Goal: Task Accomplishment & Management: Manage account settings

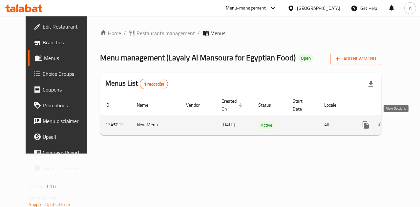
click at [409, 122] on icon "enhanced table" at bounding box center [413, 125] width 8 height 8
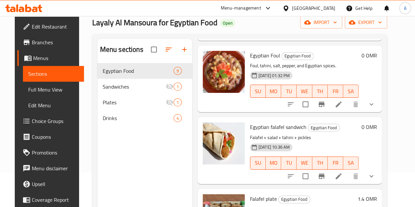
scroll to position [34, 0]
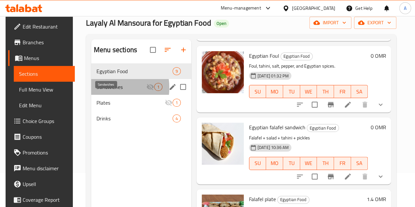
click at [100, 91] on span "Sandwiches" at bounding box center [121, 87] width 50 height 8
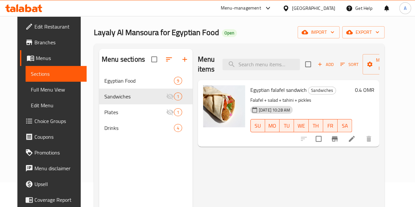
scroll to position [24, 0]
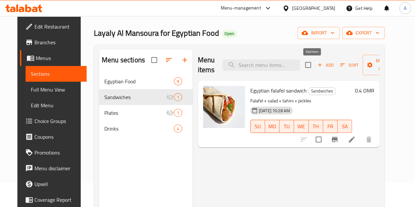
click at [317, 64] on span "Add" at bounding box center [326, 65] width 18 height 8
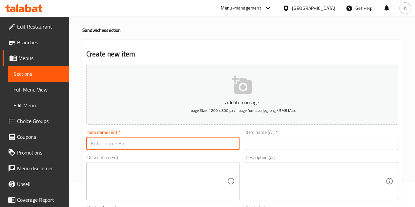
click at [182, 143] on input "text" at bounding box center [162, 143] width 153 height 13
click at [118, 145] on input "text" at bounding box center [162, 143] width 153 height 13
paste input "Egyptian Hawawshi"
type input "Egyptian Hawawshi"
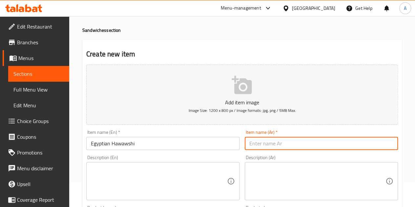
click at [320, 144] on input "text" at bounding box center [321, 143] width 153 height 13
paste input "حواوشي [DEMOGRAPHIC_DATA]"
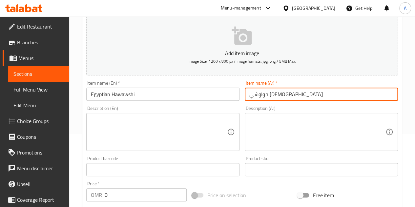
type input "حواوشي [DEMOGRAPHIC_DATA]"
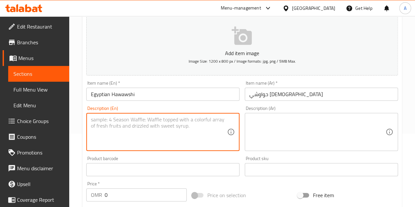
click at [131, 125] on textarea at bounding box center [159, 131] width 136 height 31
paste textarea "Spiced minced beef stuffed in baladi bread and grilled till crispy."
type textarea "Spiced minced beef stuffed in baladi bread and grilled till crispy."
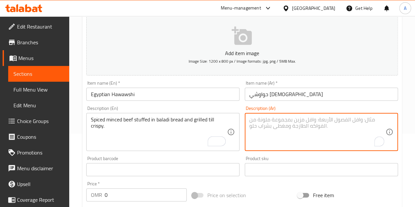
click at [299, 137] on textarea "To enrich screen reader interactions, please activate Accessibility in Grammarl…" at bounding box center [317, 131] width 136 height 31
paste textarea "لحمة مفرومة متبلة في عيش بلدي ومشوية لحد ما تبقى مقرمشة."
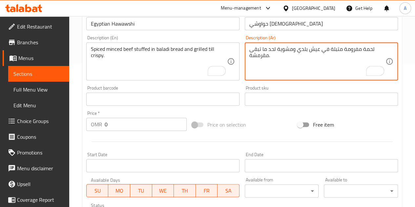
scroll to position [146, 0]
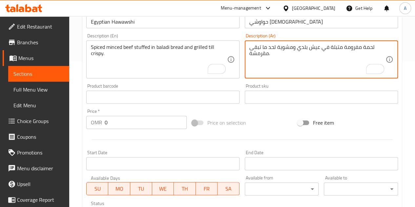
type textarea "لحمة مفرومة متبلة في عيش بلدي ومشوية لحد ما تبقى مقرمشة."
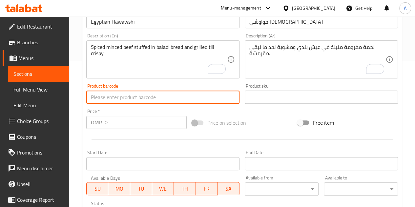
click at [195, 98] on input "text" at bounding box center [162, 97] width 153 height 13
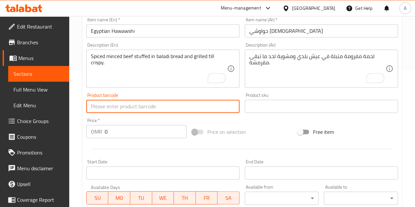
scroll to position [136, 0]
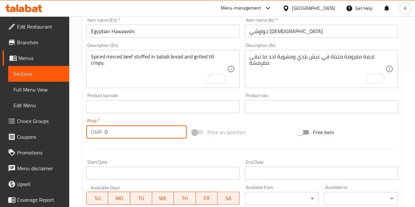
click at [139, 127] on input "0" at bounding box center [146, 131] width 82 height 13
click at [124, 130] on input "0" at bounding box center [146, 131] width 82 height 13
paste input "1.200"
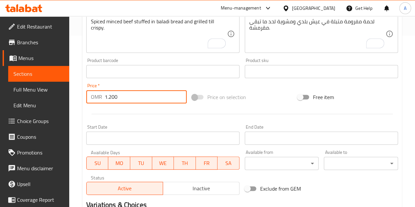
scroll to position [0, 0]
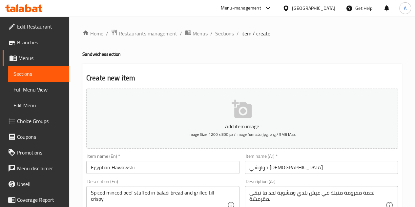
type input "1.200"
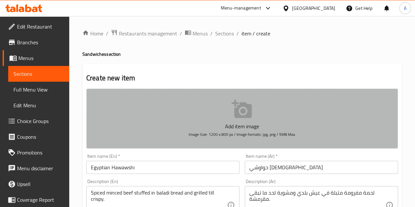
click at [234, 111] on icon "button" at bounding box center [242, 109] width 21 height 21
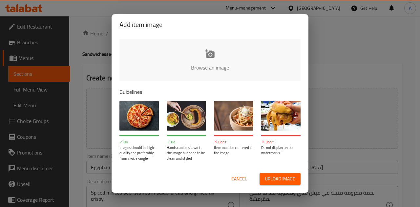
type input "C:\fakepath\attachment (1).jpg"
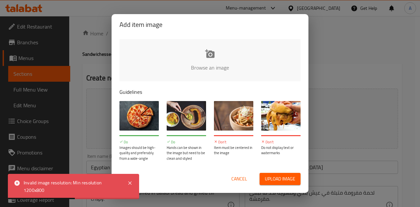
click at [230, 179] on button "Cancel" at bounding box center [239, 179] width 21 height 12
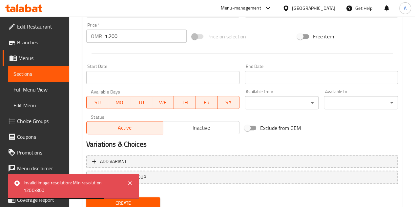
scroll to position [256, 0]
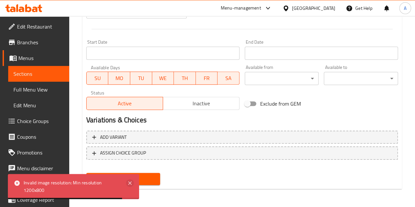
click at [132, 183] on icon at bounding box center [130, 183] width 8 height 8
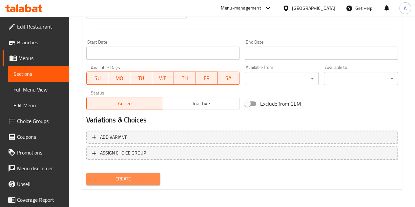
click at [156, 178] on button "Create" at bounding box center [123, 179] width 74 height 12
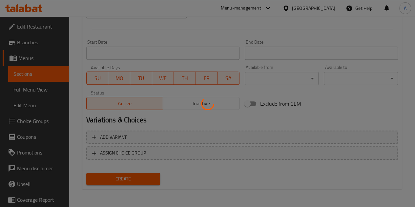
type input "0"
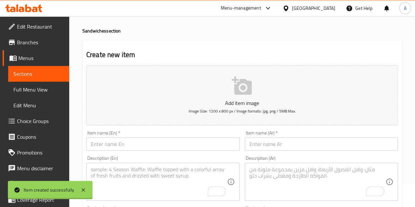
scroll to position [0, 0]
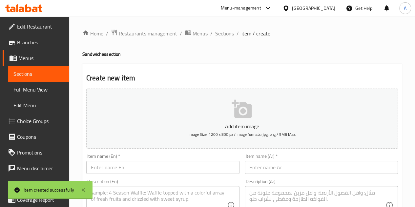
click at [225, 32] on span "Sections" at bounding box center [224, 34] width 19 height 8
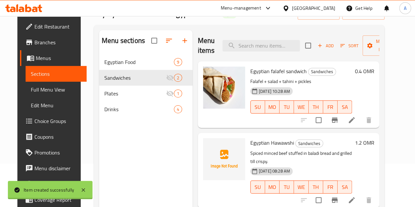
scroll to position [44, 0]
click at [209, 144] on icon "upload picture" at bounding box center [212, 147] width 7 height 6
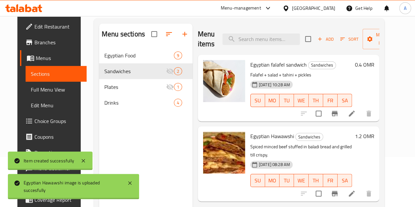
scroll to position [0, 0]
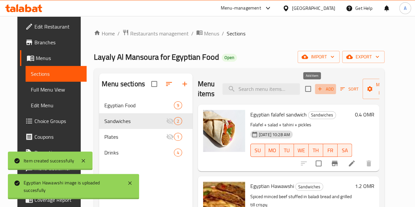
click at [317, 87] on span "Add" at bounding box center [326, 89] width 18 height 8
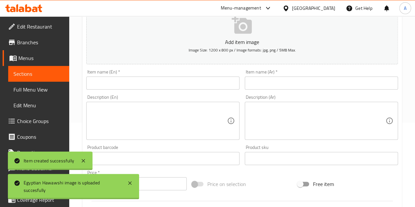
scroll to position [85, 0]
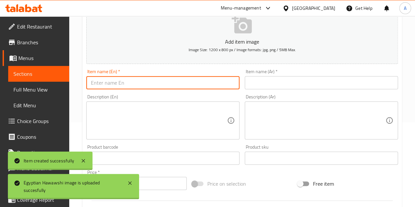
click at [113, 80] on input "text" at bounding box center [162, 82] width 153 height 13
paste input "Shawarma in Arabic Bread"
type input "Shawarma in Arabic Bread"
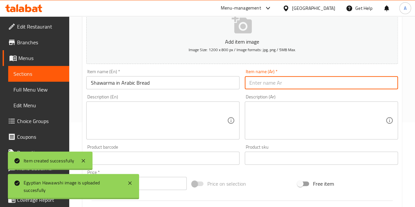
click at [280, 87] on input "text" at bounding box center [321, 82] width 153 height 13
paste input "شاورما بالخبز العربي"
type input "شاورما بالخبز العربي"
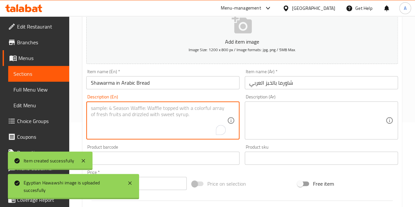
click at [119, 119] on textarea "To enrich screen reader interactions, please activate Accessibility in Grammarl…" at bounding box center [159, 120] width 136 height 31
paste textarea "Juicy shawarma wrapped in soft Arabic bread with garlic sauce and pickles."
type textarea "Juicy shawarma wrapped in soft Arabic bread with garlic sauce and pickles."
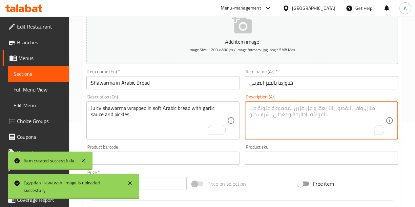
click at [301, 116] on textarea "To enrich screen reader interactions, please activate Accessibility in Grammarl…" at bounding box center [317, 120] width 136 height 31
paste textarea "شاورما ملفوفة في خبز عربي طري مع صوص الثوم والمخلل."
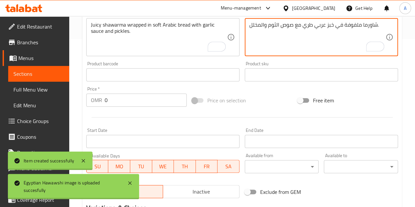
scroll to position [169, 0]
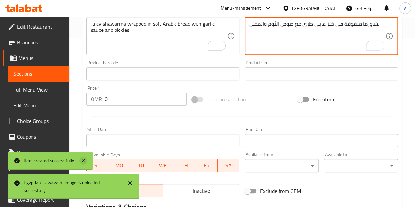
type textarea "شاورما ملفوفة في خبز عربي طري مع صوص الثوم والمخلل."
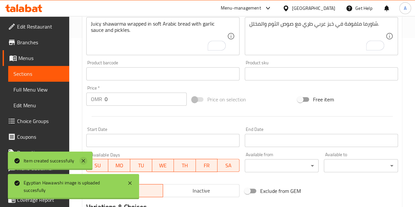
click at [85, 158] on icon at bounding box center [83, 161] width 8 height 8
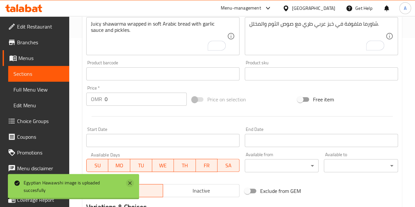
click at [131, 185] on icon at bounding box center [130, 183] width 8 height 8
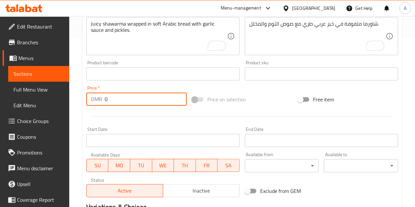
click at [137, 101] on input "0" at bounding box center [146, 99] width 82 height 13
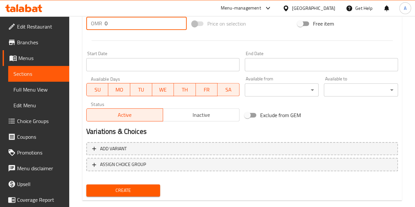
scroll to position [256, 0]
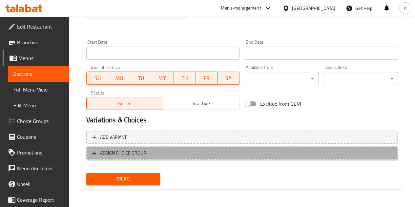
click at [140, 152] on span "ASSIGN CHOICE GROUP" at bounding box center [123, 153] width 46 height 8
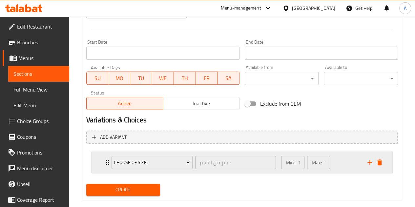
scroll to position [267, 0]
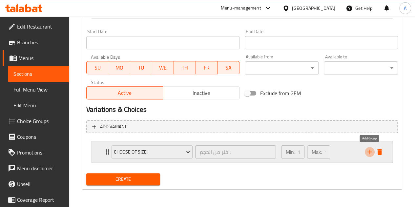
click at [369, 152] on icon "add" at bounding box center [370, 152] width 5 height 5
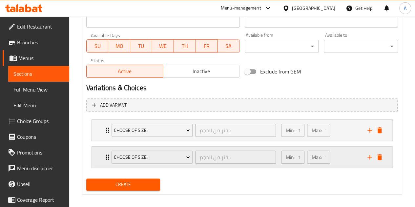
scroll to position [293, 0]
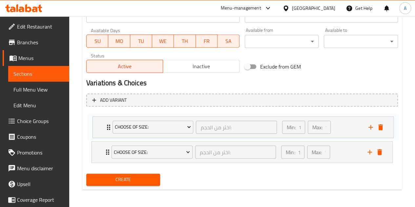
drag, startPoint x: 163, startPoint y: 118, endPoint x: 167, endPoint y: 128, distance: 10.4
click at [167, 128] on div "Choose of Size: اختر من الحجم: ​ Min: 1 ​ Max: 1 ​ Small (ID: 521857160) 0.35 O…" at bounding box center [242, 138] width 312 height 53
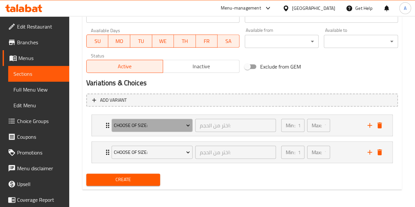
click at [167, 128] on span "Choose of Size:" at bounding box center [152, 125] width 76 height 8
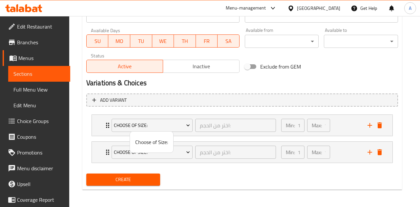
click at [152, 149] on li "Choose of Size:" at bounding box center [151, 142] width 43 height 16
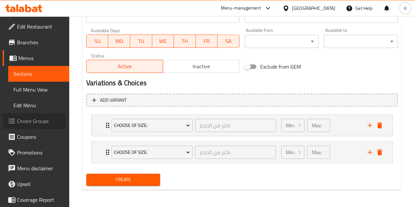
click at [32, 123] on span "Choice Groups" at bounding box center [40, 121] width 47 height 8
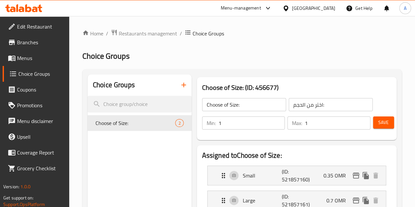
drag, startPoint x: 158, startPoint y: 56, endPoint x: 167, endPoint y: 54, distance: 9.8
click at [161, 54] on h2 "Choice Groups" at bounding box center [242, 56] width 320 height 11
click at [192, 53] on h2 "Choice Groups" at bounding box center [242, 56] width 320 height 11
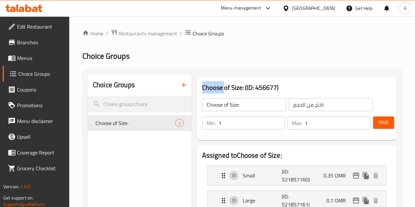
click at [164, 60] on h2 "Choice Groups" at bounding box center [242, 56] width 320 height 11
click at [213, 61] on h2 "Choice Groups" at bounding box center [242, 56] width 320 height 11
click at [180, 85] on icon "button" at bounding box center [184, 85] width 8 height 8
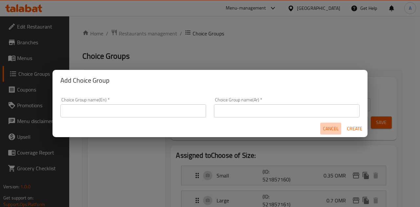
click at [335, 130] on span "Cancel" at bounding box center [331, 129] width 16 height 8
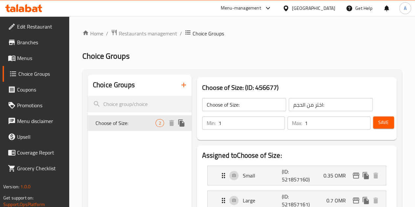
click at [120, 120] on span "Choose of Size:" at bounding box center [125, 123] width 60 height 8
click at [180, 84] on icon "button" at bounding box center [184, 85] width 8 height 8
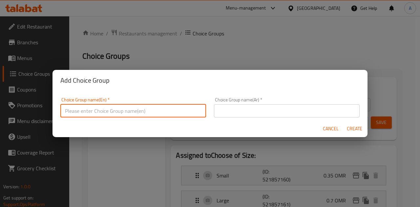
click at [181, 107] on input "text" at bounding box center [133, 110] width 146 height 13
click at [169, 108] on input "text" at bounding box center [133, 110] width 146 height 13
type input "Your choice of"
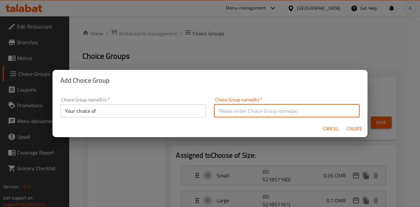
click at [228, 111] on input "text" at bounding box center [287, 110] width 146 height 13
type input "أختيارك من"
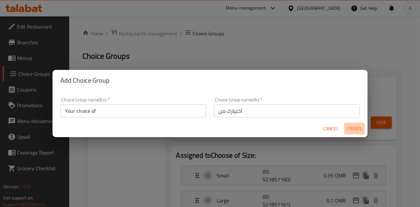
click at [359, 132] on span "Create" at bounding box center [355, 129] width 16 height 8
type input "Your choice of"
type input "أختيارك من"
type input "0"
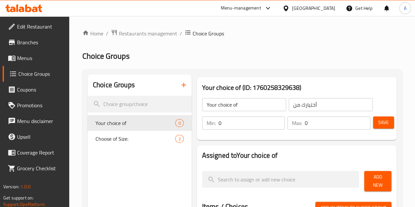
scroll to position [6, 0]
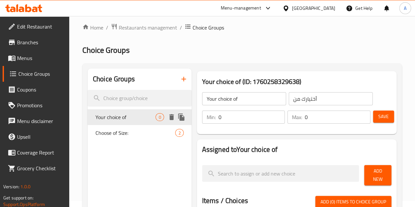
click at [118, 116] on span "Your choice of" at bounding box center [125, 117] width 60 height 8
click at [226, 59] on div "Home / Restaurants management / Choice Groups Choice Groups Choice Groups Your …" at bounding box center [242, 209] width 320 height 373
click at [258, 62] on div "Home / Restaurants management / Choice Groups Choice Groups Choice Groups Your …" at bounding box center [242, 209] width 320 height 373
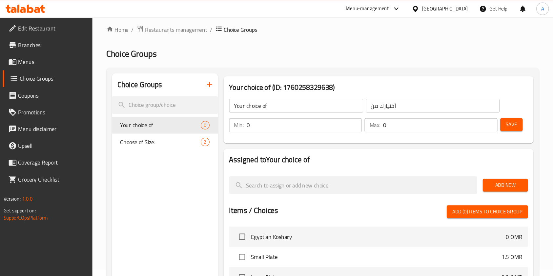
scroll to position [6, 0]
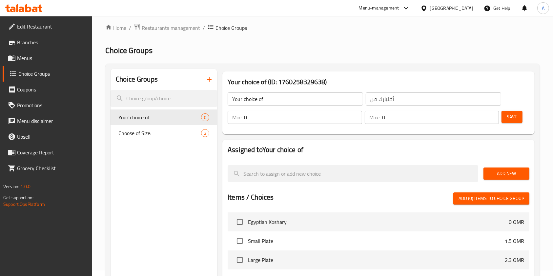
click at [301, 99] on input "Your choice of" at bounding box center [296, 99] width 136 height 13
click at [314, 55] on h2 "Choice Groups" at bounding box center [322, 50] width 435 height 11
click at [314, 117] on input "0" at bounding box center [303, 117] width 118 height 13
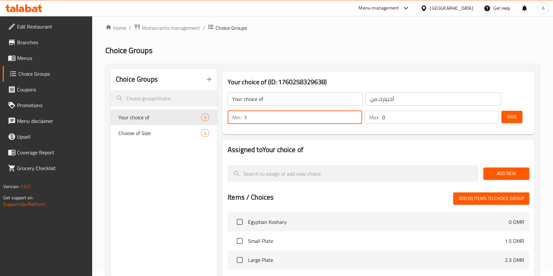
type input "1"
click at [394, 114] on input "0" at bounding box center [440, 117] width 117 height 13
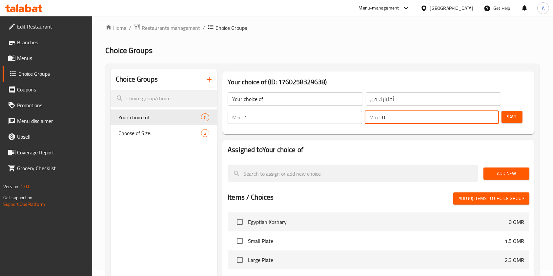
click at [394, 114] on input "0" at bounding box center [440, 117] width 117 height 13
type input "1"
drag, startPoint x: 384, startPoint y: 56, endPoint x: 473, endPoint y: 118, distance: 108.5
click at [384, 56] on div "Home / Restaurants management / Choice Groups Choice Groups Choice Groups Your …" at bounding box center [322, 229] width 435 height 411
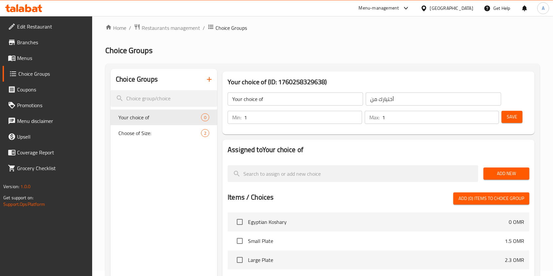
click at [420, 81] on h3 "Your choice of (ID: 1760258329638)" at bounding box center [379, 82] width 302 height 11
click at [420, 61] on div "Home / Restaurants management / Choice Groups Choice Groups Choice Groups Your …" at bounding box center [322, 229] width 435 height 411
click at [420, 172] on span "Add New" at bounding box center [506, 174] width 35 height 8
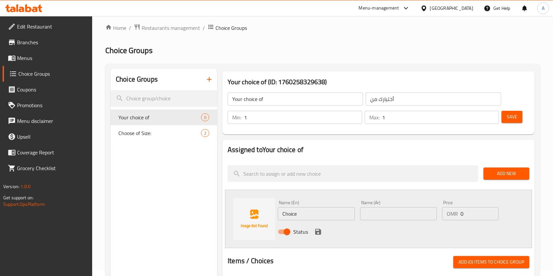
scroll to position [50, 0]
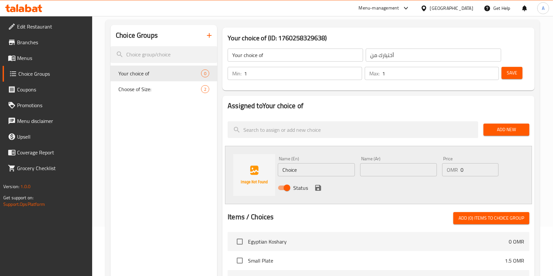
click at [321, 171] on input "Choice" at bounding box center [316, 169] width 77 height 13
type input "ٍ"
type input "S"
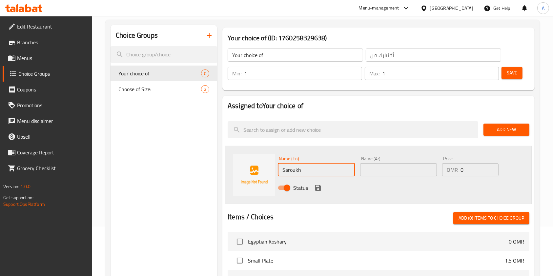
type input "Saroukh"
click at [376, 173] on input "text" at bounding box center [398, 169] width 77 height 13
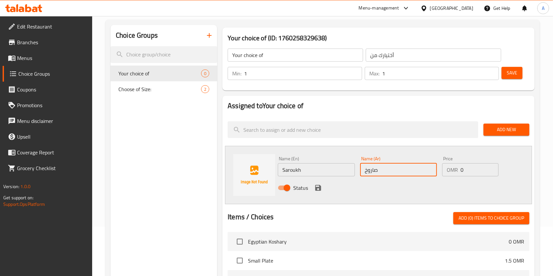
type input "صاروخ"
click at [420, 169] on input "0" at bounding box center [480, 169] width 38 height 13
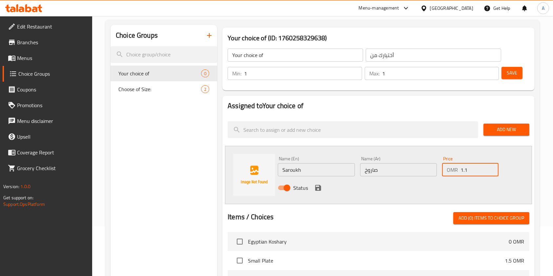
type input "1.1"
click at [420, 112] on nav at bounding box center [379, 113] width 302 height 5
click at [317, 186] on icon "save" at bounding box center [318, 188] width 8 height 8
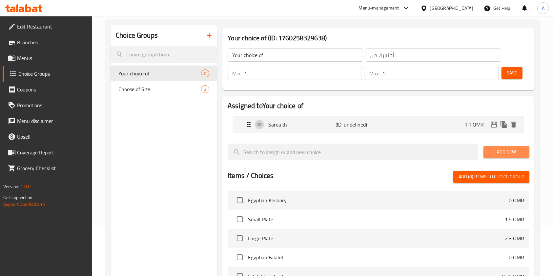
click at [420, 151] on span "Add New" at bounding box center [506, 152] width 35 height 8
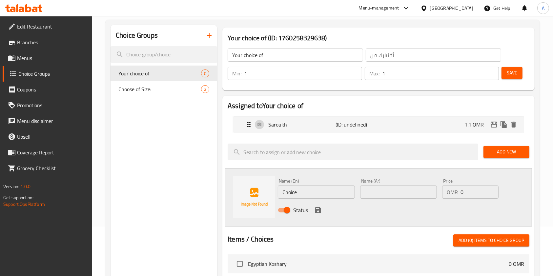
click at [325, 197] on input "Choice" at bounding box center [316, 192] width 77 height 13
click at [323, 192] on input "Choice" at bounding box center [316, 192] width 77 height 13
type input "ٍ"
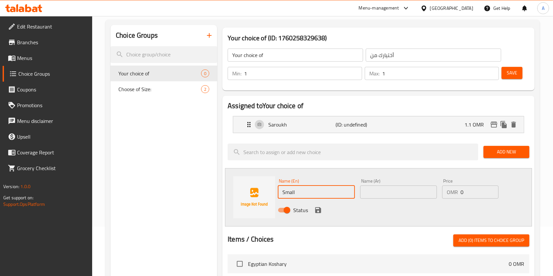
type input "Small"
click at [393, 185] on div "Name (Ar) Name (Ar)" at bounding box center [398, 189] width 77 height 20
click at [402, 193] on input "text" at bounding box center [398, 192] width 77 height 13
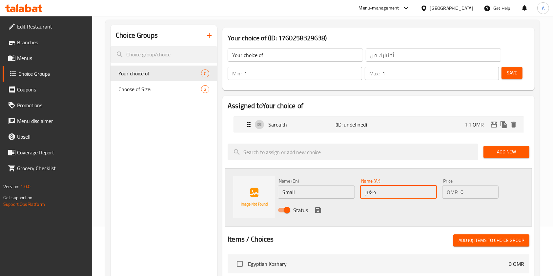
type input "صغير"
click at [420, 190] on input "0" at bounding box center [480, 192] width 38 height 13
type input ".6"
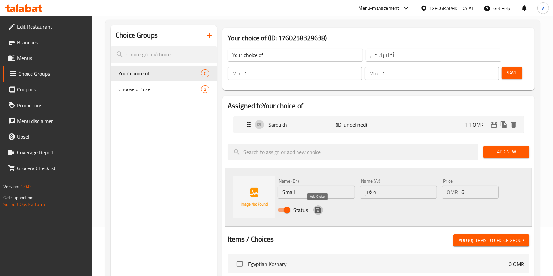
click at [318, 207] on icon "save" at bounding box center [318, 210] width 8 height 8
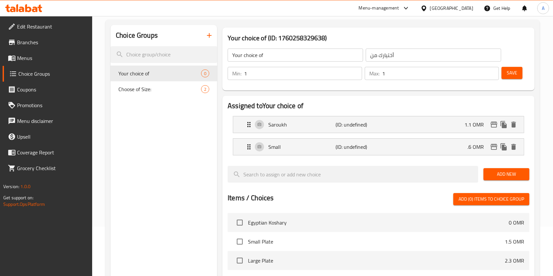
click at [420, 98] on div "Assigned to Your choice of [PERSON_NAME] (ID: undefined) 1.1 OMR Name (En) Saro…" at bounding box center [378, 239] width 312 height 286
click at [420, 150] on p ".6 OMR" at bounding box center [479, 147] width 22 height 8
click at [420, 153] on div "Small (ID: undefined) .6 OMR" at bounding box center [380, 147] width 271 height 16
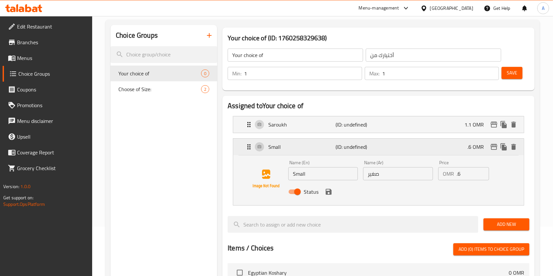
click at [420, 153] on div "Small (ID: undefined) .6 OMR" at bounding box center [380, 147] width 271 height 16
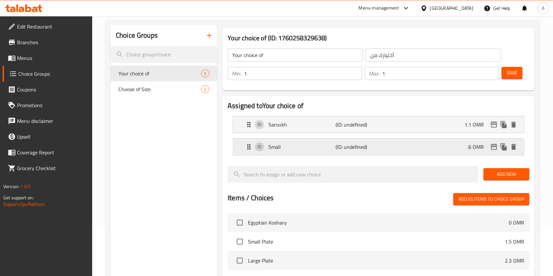
click at [420, 151] on div "Small (ID: undefined) .6 OMR" at bounding box center [380, 147] width 271 height 16
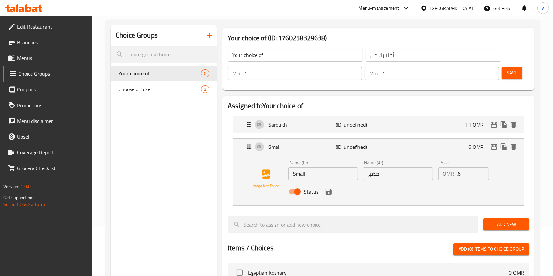
click at [420, 179] on input ".6" at bounding box center [473, 173] width 32 height 13
click at [330, 195] on icon "save" at bounding box center [329, 192] width 8 height 8
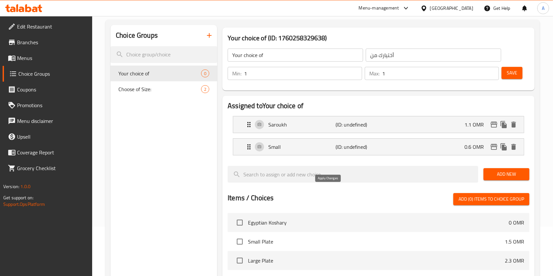
type input "0.6"
click at [420, 102] on h2 "Assigned to Your choice of" at bounding box center [379, 106] width 302 height 10
click at [420, 74] on span "Save" at bounding box center [512, 73] width 11 height 8
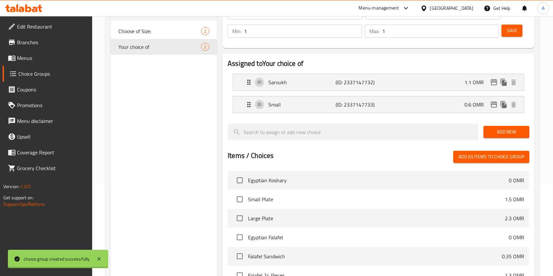
scroll to position [222, 0]
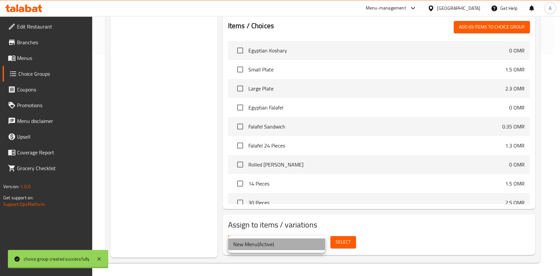
click at [287, 207] on li "New Menu ( Active )" at bounding box center [276, 245] width 97 height 12
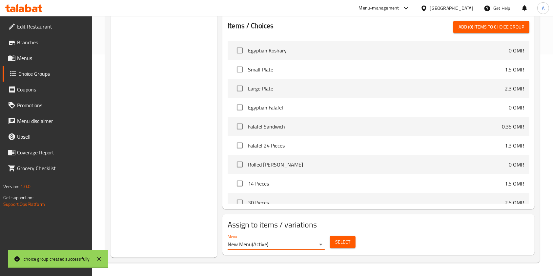
click at [336, 207] on span "Select" at bounding box center [342, 242] width 15 height 8
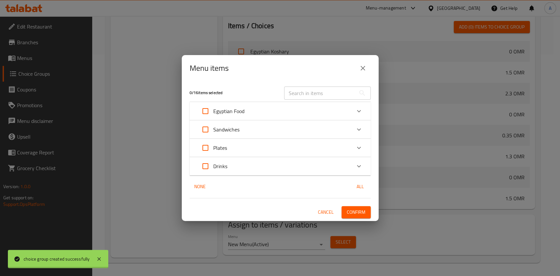
click at [276, 130] on div "Sandwiches" at bounding box center [275, 130] width 154 height 16
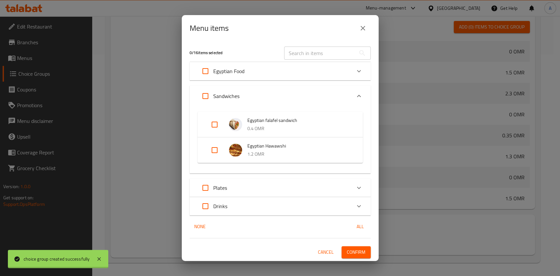
click at [364, 30] on icon "close" at bounding box center [363, 28] width 8 height 8
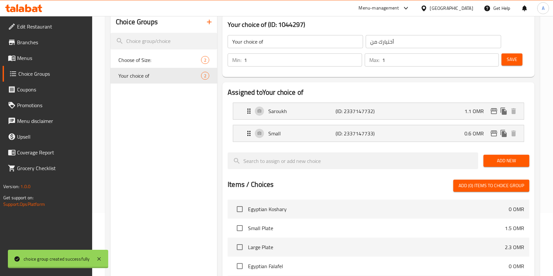
scroll to position [0, 0]
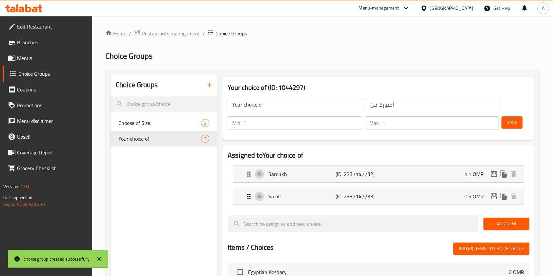
click at [181, 176] on div "Choice Groups Choose of Size: 2 Your choice of 2" at bounding box center [164, 276] width 107 height 405
click at [279, 76] on div "Your choice of (ID: 1044297) Your choice of ​ أختيارك من ​ Min: 1 ​ Max: 1 ​ Sa…" at bounding box center [379, 108] width 318 height 68
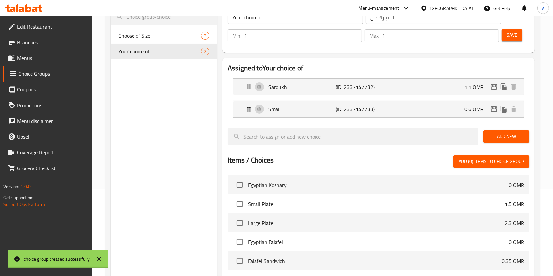
scroll to position [222, 0]
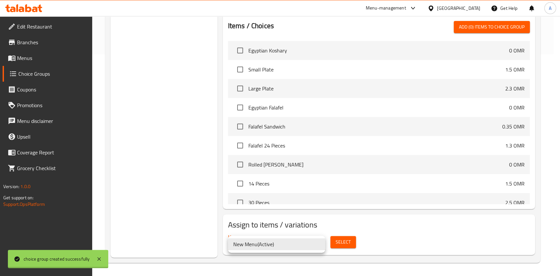
click at [282, 207] on li "New Menu ( Active )" at bounding box center [276, 245] width 97 height 12
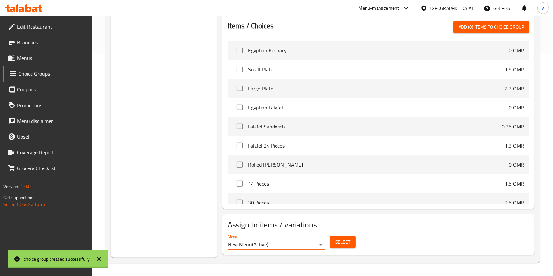
click at [337, 207] on span "Select" at bounding box center [342, 242] width 15 height 8
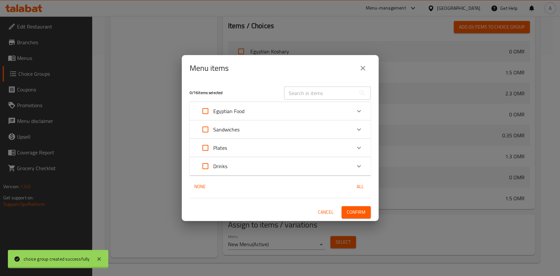
click at [251, 130] on div "Sandwiches" at bounding box center [275, 130] width 154 height 16
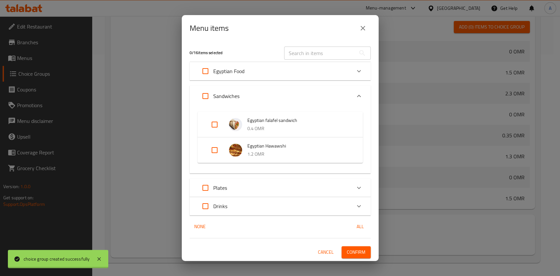
click at [362, 26] on icon "close" at bounding box center [363, 28] width 8 height 8
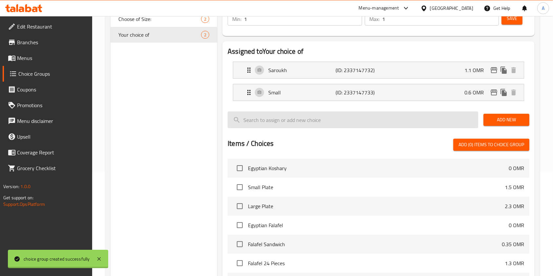
scroll to position [91, 0]
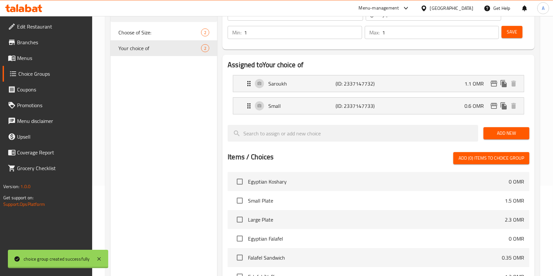
click at [170, 122] on div "Choice Groups Choose of Size: 2 Your choice of 2" at bounding box center [164, 186] width 107 height 405
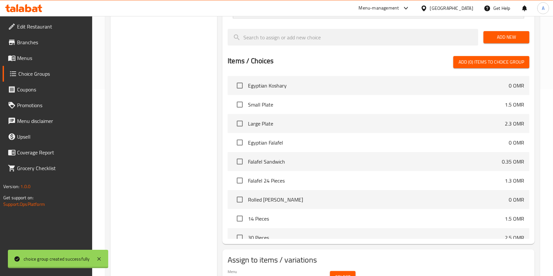
scroll to position [222, 0]
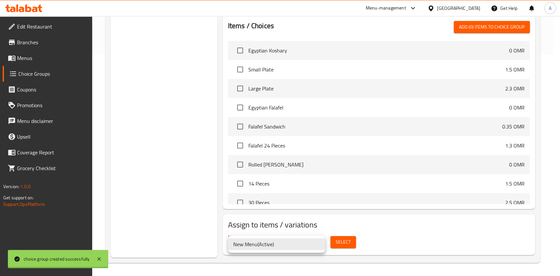
click at [337, 207] on div at bounding box center [280, 138] width 560 height 276
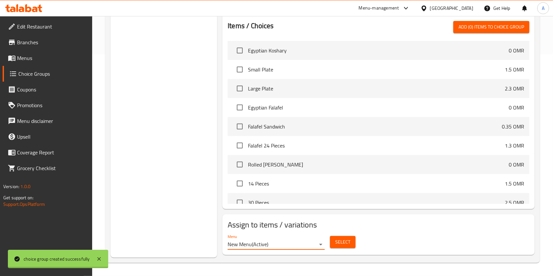
click at [338, 207] on span "Select" at bounding box center [342, 242] width 15 height 8
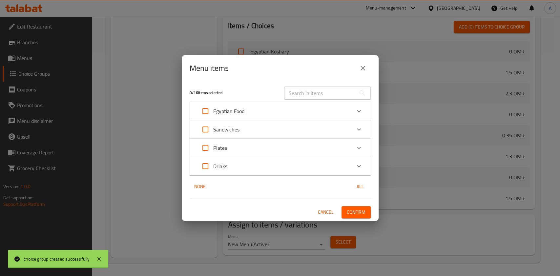
click at [246, 128] on div "Sandwiches" at bounding box center [275, 130] width 154 height 16
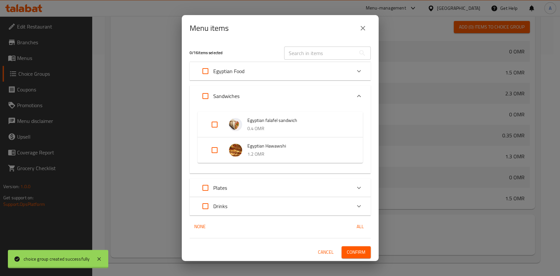
click at [215, 152] on input "Expand" at bounding box center [215, 150] width 16 height 16
checkbox input "true"
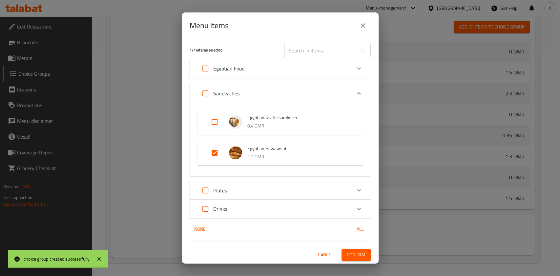
click at [366, 24] on icon "close" at bounding box center [363, 26] width 8 height 8
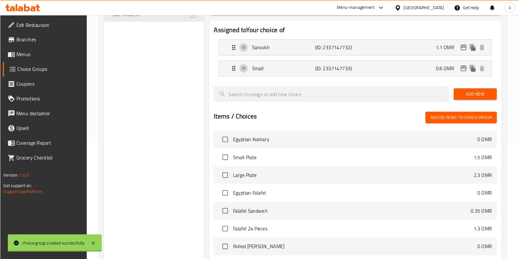
scroll to position [124, 0]
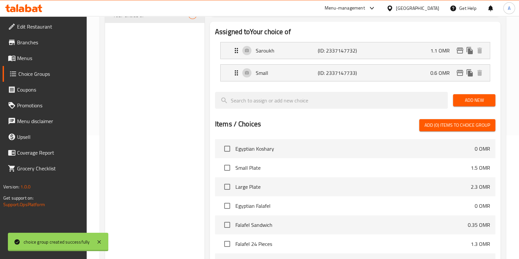
drag, startPoint x: 554, startPoint y: 1, endPoint x: 176, endPoint y: 71, distance: 385.2
click at [176, 71] on div "Choice Groups Choose of Size: 2 Your choice of 2" at bounding box center [154, 148] width 99 height 395
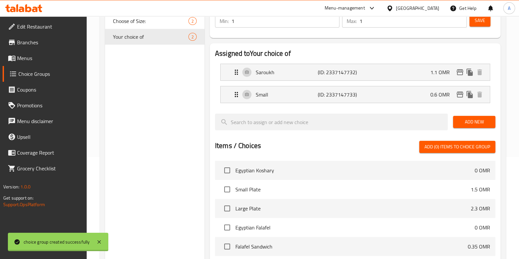
scroll to position [102, 0]
click at [21, 56] on span "Menus" at bounding box center [49, 58] width 64 height 8
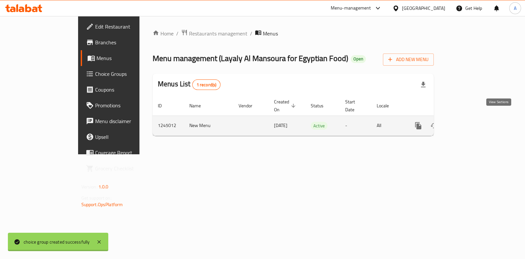
click at [420, 118] on link "enhanced table" at bounding box center [466, 126] width 16 height 16
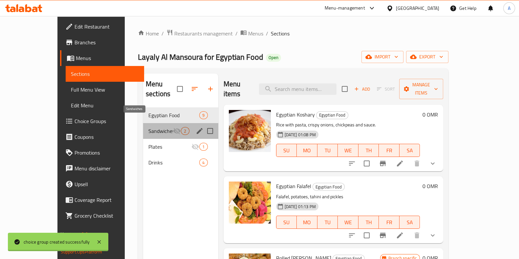
click at [148, 127] on span "Sandwiches" at bounding box center [160, 131] width 25 height 8
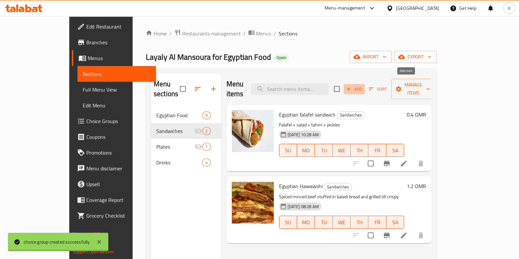
click at [363, 85] on span "Add" at bounding box center [354, 89] width 18 height 8
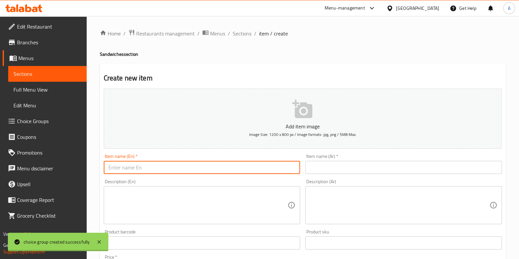
click at [170, 168] on input "text" at bounding box center [202, 167] width 197 height 13
type input "Shawarma in Arabic Bread"
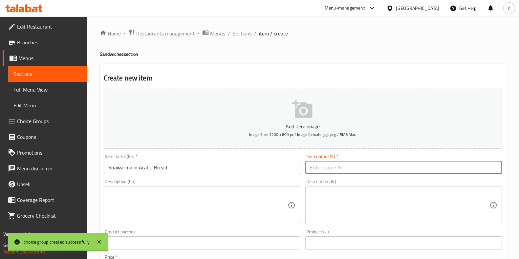
click at [327, 166] on input "text" at bounding box center [403, 167] width 197 height 13
type input "شاورما بالخبز العربي"
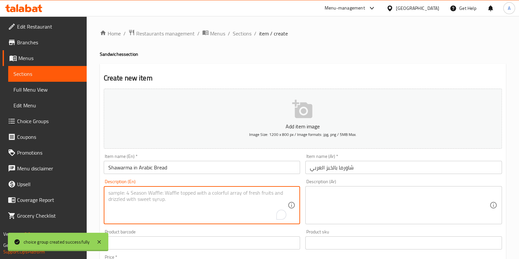
click at [244, 198] on textarea "To enrich screen reader interactions, please activate Accessibility in Grammarl…" at bounding box center [198, 205] width 180 height 31
paste textarea "Juicy shawarma wrapped in soft Arabic bread with garlic sauce and pickles."
type textarea "Juicy shawarma wrapped in soft Arabic bread with garlic sauce and pickles."
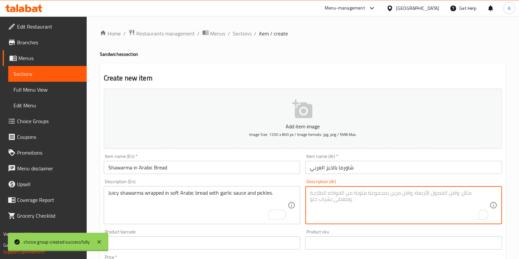
click at [357, 201] on textarea "To enrich screen reader interactions, please activate Accessibility in Grammarl…" at bounding box center [400, 205] width 180 height 31
paste textarea "شاورما ملفوفة في خبز عربي طري مع صوص الثوم والمخلل."
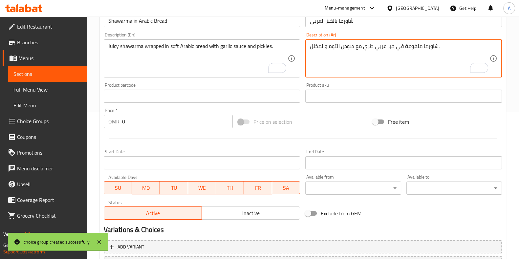
scroll to position [147, 0]
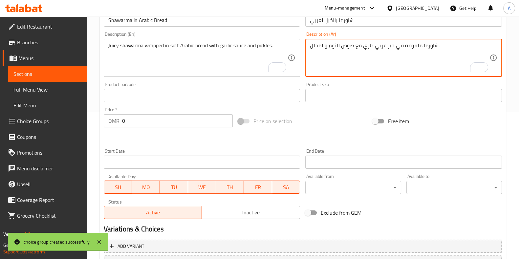
type textarea "شاورما ملفوفة في خبز عربي طري مع صوص الثوم والمخلل."
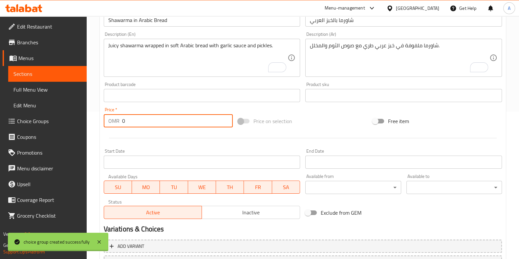
click at [160, 122] on input "0" at bounding box center [177, 120] width 111 height 13
type input "-2"
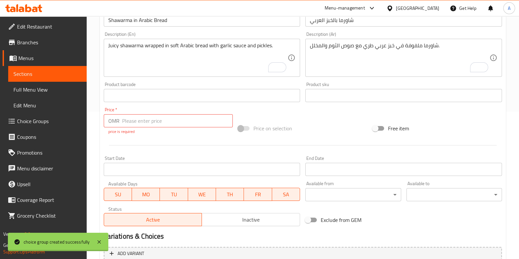
click at [212, 150] on div "Add item image Image Size: 1200 x 800 px / Image formats: jpg, png / 5MB Max. I…" at bounding box center [302, 84] width 403 height 290
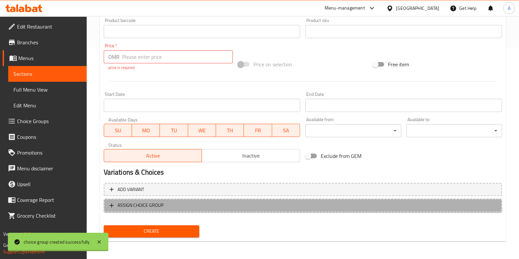
click at [160, 201] on span "ASSIGN CHOICE GROUP" at bounding box center [140, 205] width 46 height 8
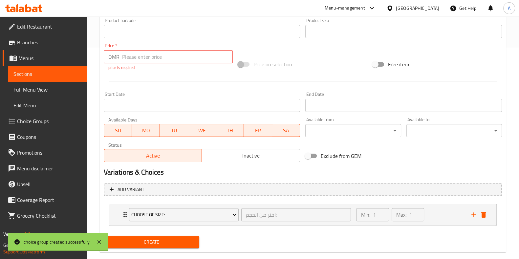
scroll to position [222, 0]
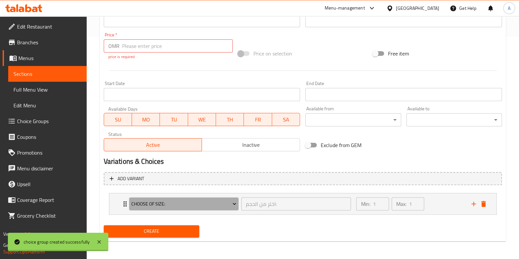
click at [160, 201] on span "Choose of Size:" at bounding box center [183, 204] width 105 height 8
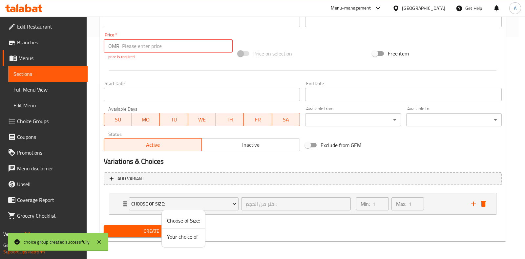
click at [190, 207] on span "Your choice of" at bounding box center [183, 237] width 33 height 8
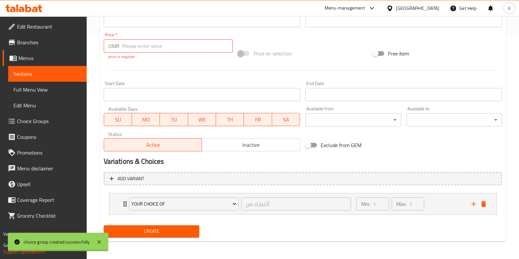
click at [281, 207] on div "Create" at bounding box center [302, 230] width 403 height 17
click at [158, 207] on span "Create" at bounding box center [151, 231] width 85 height 8
click at [159, 207] on span "Create" at bounding box center [151, 231] width 85 height 8
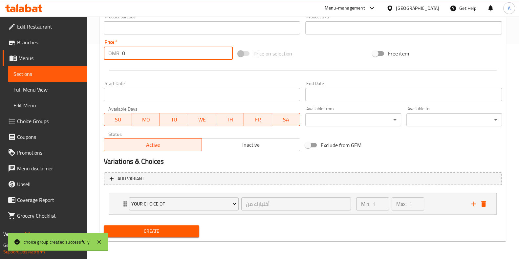
type input "0"
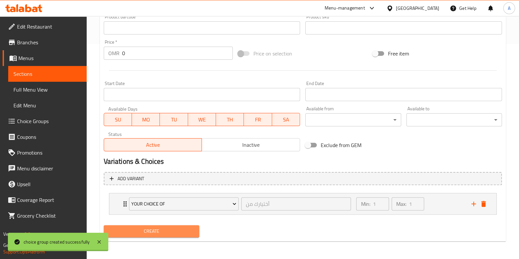
click at [182, 207] on button "Create" at bounding box center [151, 231] width 95 height 12
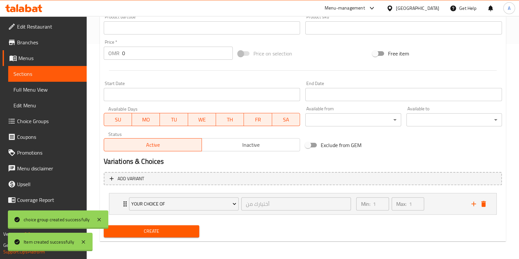
scroll to position [0, 0]
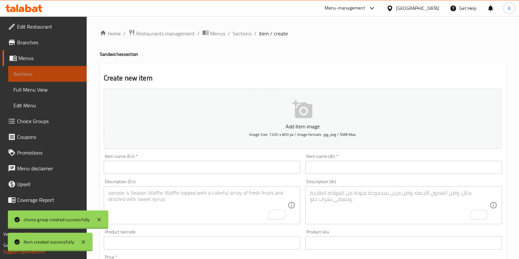
click at [54, 70] on span "Sections" at bounding box center [47, 74] width 68 height 8
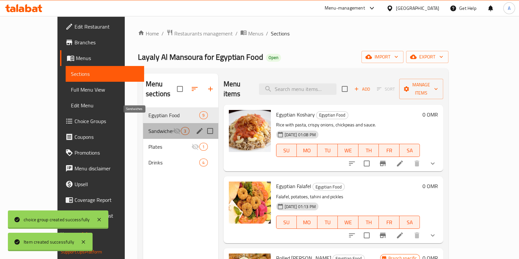
click at [148, 127] on span "Sandwiches" at bounding box center [160, 131] width 25 height 8
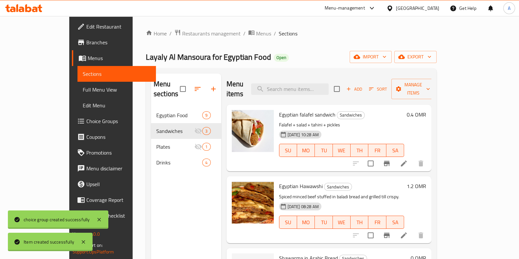
scroll to position [92, 0]
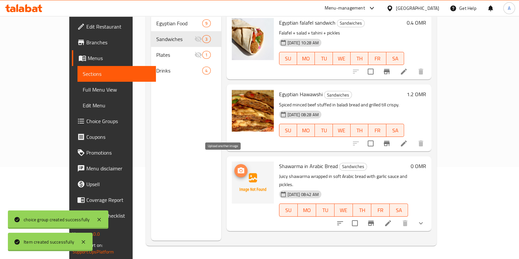
click at [237, 167] on icon "upload picture" at bounding box center [241, 171] width 8 height 8
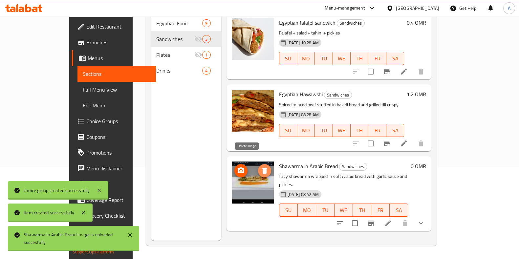
click at [262, 168] on icon "delete image" at bounding box center [264, 171] width 5 height 6
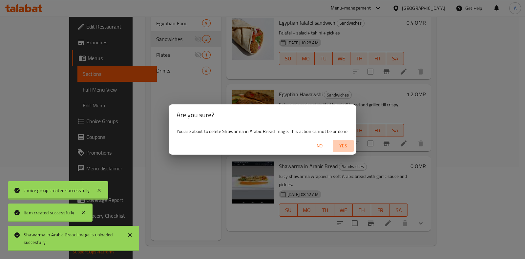
click at [344, 147] on span "Yes" at bounding box center [343, 146] width 16 height 8
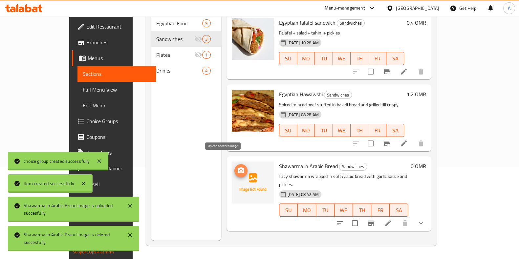
click at [238, 167] on icon "upload picture" at bounding box center [241, 170] width 7 height 6
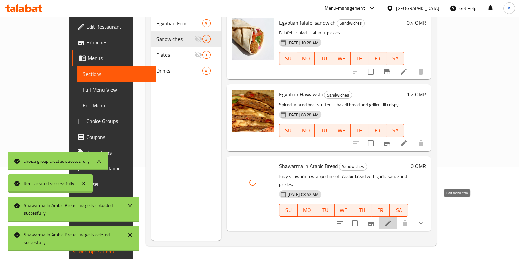
click at [392, 207] on icon at bounding box center [388, 223] width 8 height 8
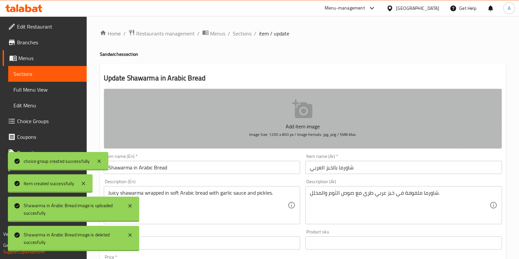
click at [303, 124] on p "Add item image" at bounding box center [303, 126] width 378 height 8
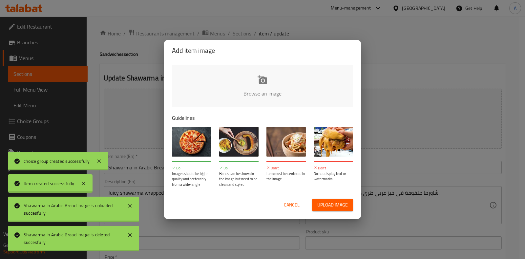
click at [270, 82] on input "file" at bounding box center [484, 95] width 625 height 61
type input "C:\fakepath\attachment (2).jpg"
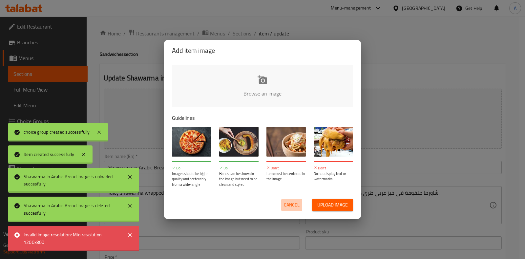
click at [291, 206] on span "Cancel" at bounding box center [292, 205] width 16 height 8
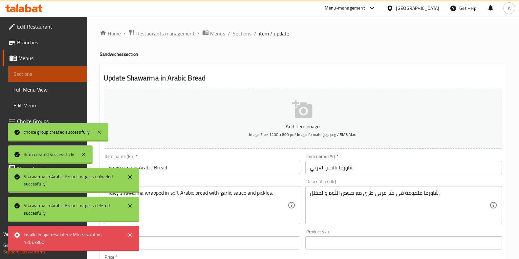
click at [51, 78] on link "Sections" at bounding box center [47, 74] width 78 height 16
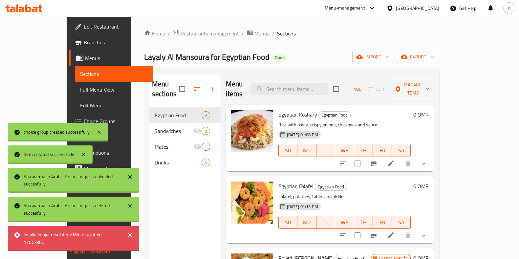
scroll to position [92, 0]
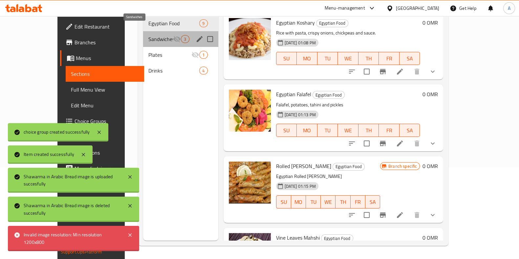
click at [148, 35] on span "Sandwiches" at bounding box center [160, 39] width 25 height 8
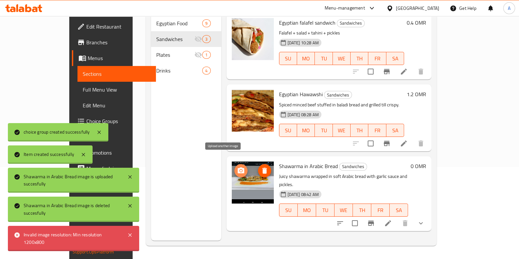
click at [237, 167] on icon "upload picture" at bounding box center [241, 171] width 8 height 8
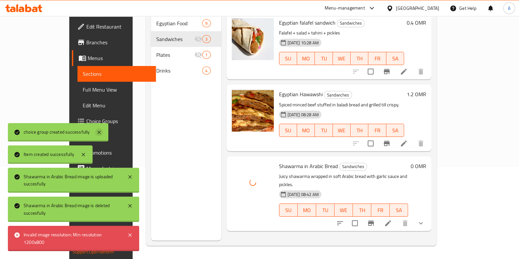
click at [98, 134] on icon at bounding box center [98, 132] width 3 height 3
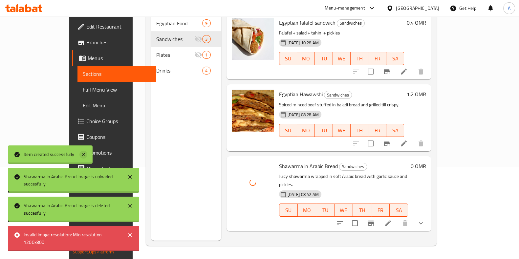
click at [83, 155] on icon at bounding box center [83, 155] width 8 height 8
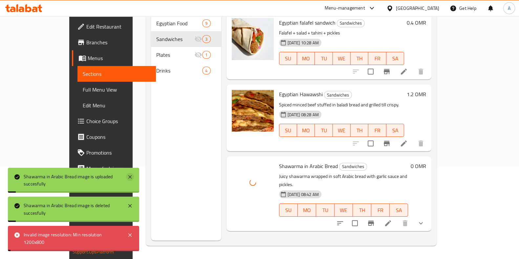
click at [128, 179] on icon at bounding box center [130, 177] width 8 height 8
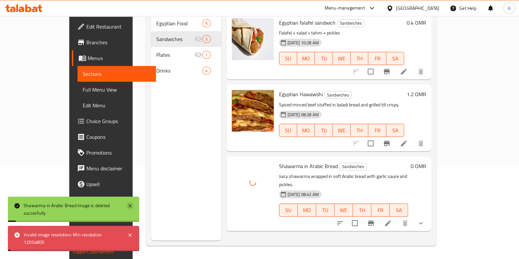
click at [127, 205] on icon at bounding box center [130, 206] width 8 height 8
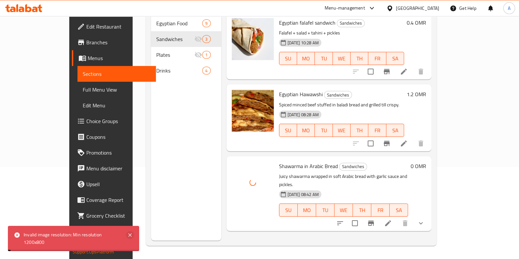
click at [128, 207] on icon at bounding box center [130, 235] width 8 height 8
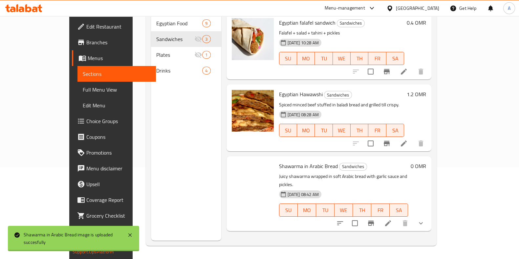
click at [252, 207] on div "Menu items Add Sort Manage items Egyptian falafel sandwich Sandwiches Falafel +…" at bounding box center [326, 111] width 210 height 259
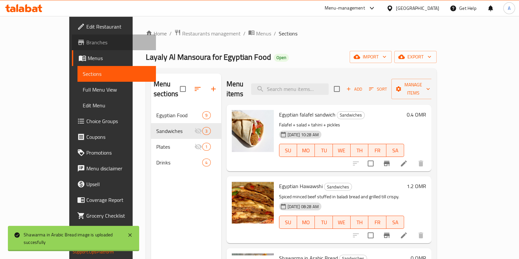
click at [86, 40] on span "Branches" at bounding box center [118, 42] width 64 height 8
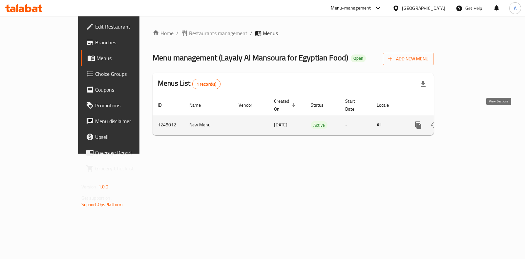
click at [470, 121] on icon "enhanced table" at bounding box center [466, 125] width 8 height 8
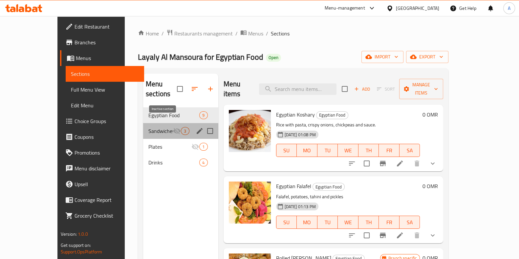
click at [173, 128] on icon "Menu sections" at bounding box center [176, 131] width 7 height 6
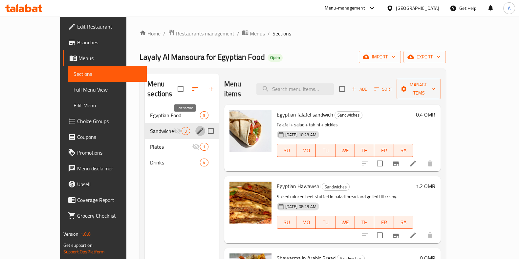
click at [196, 127] on icon "edit" at bounding box center [200, 131] width 8 height 8
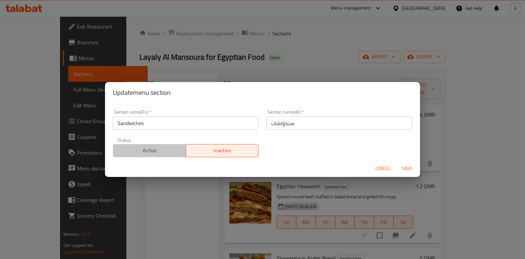
click at [173, 144] on button "Active" at bounding box center [149, 150] width 73 height 13
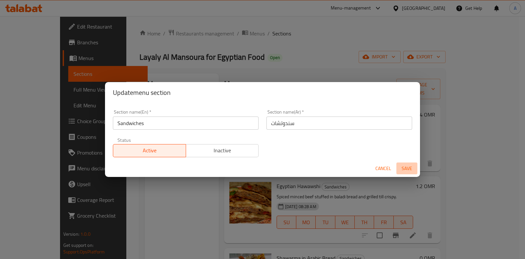
click at [406, 170] on span "Save" at bounding box center [407, 168] width 16 height 8
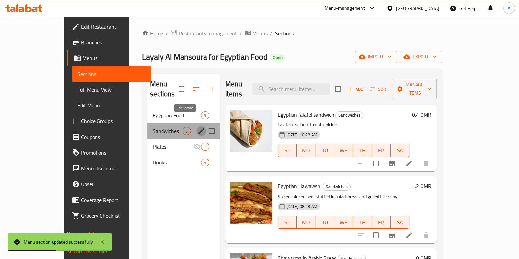
click at [197, 127] on icon "edit" at bounding box center [201, 131] width 8 height 8
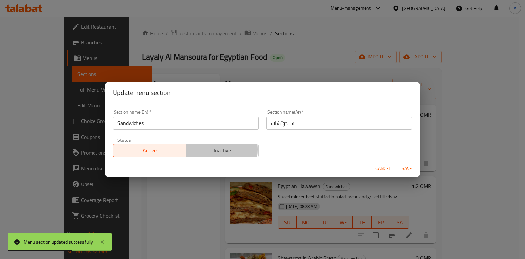
click at [199, 149] on span "Inactive" at bounding box center [223, 151] width 68 height 10
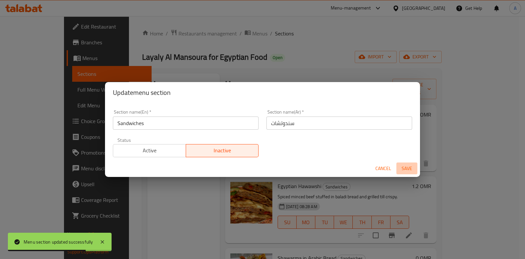
click at [408, 167] on span "Save" at bounding box center [407, 168] width 16 height 8
